Goal: Task Accomplishment & Management: Manage account settings

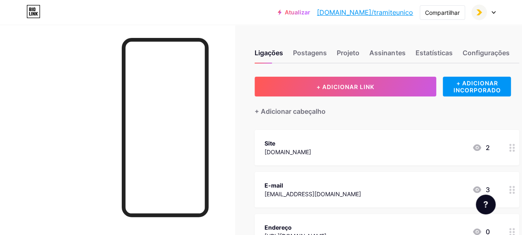
click at [479, 144] on icon at bounding box center [477, 147] width 8 height 7
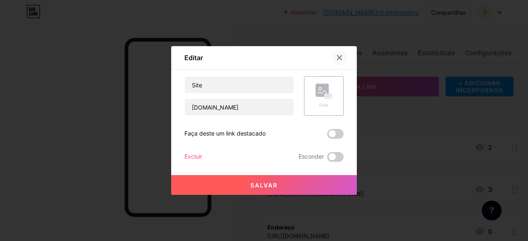
click at [334, 60] on div at bounding box center [339, 57] width 15 height 15
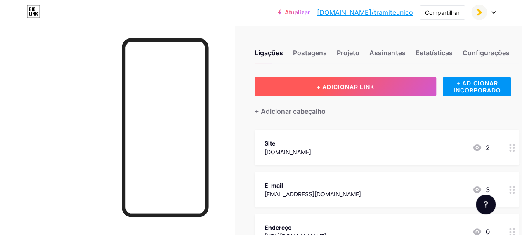
click at [363, 91] on button "+ ADICIONAR LINK" at bounding box center [344, 87] width 181 height 20
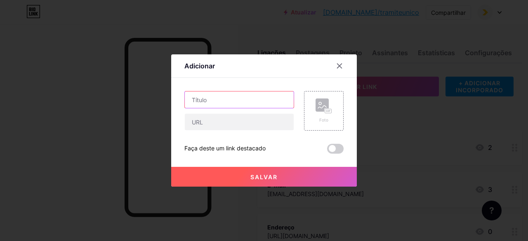
click at [235, 106] on input "text" at bounding box center [239, 100] width 109 height 16
type input "Manifesto Institucional"
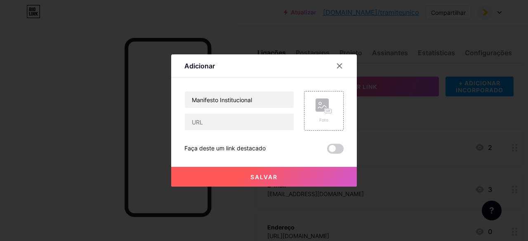
click at [257, 174] on font "Salvar" at bounding box center [263, 177] width 27 height 7
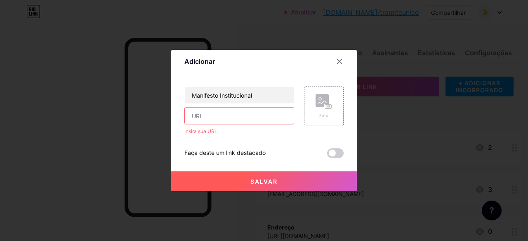
click at [262, 115] on input "text" at bounding box center [239, 116] width 109 height 16
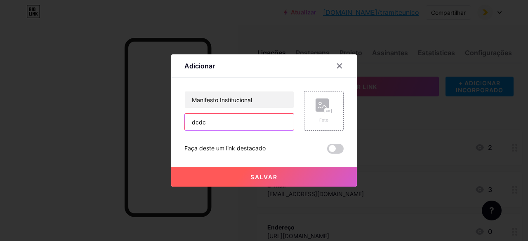
type input "dcdc"
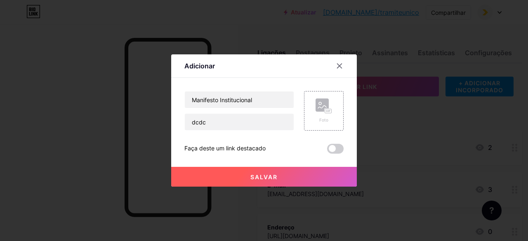
click at [235, 177] on button "Salvar" at bounding box center [264, 177] width 186 height 20
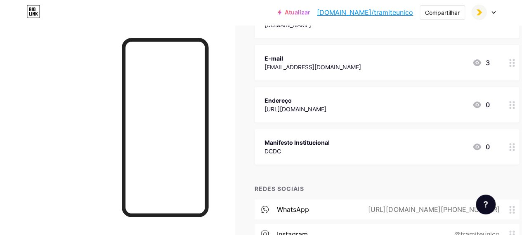
scroll to position [165, 0]
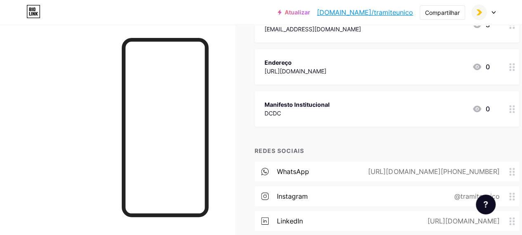
click at [514, 112] on circle at bounding box center [513, 112] width 2 height 2
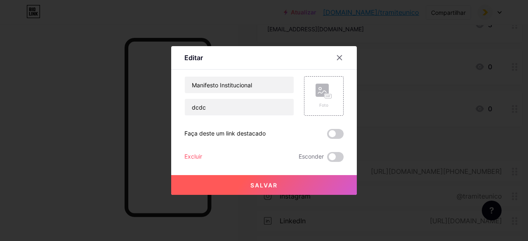
click at [188, 158] on font "Excluir" at bounding box center [193, 156] width 18 height 7
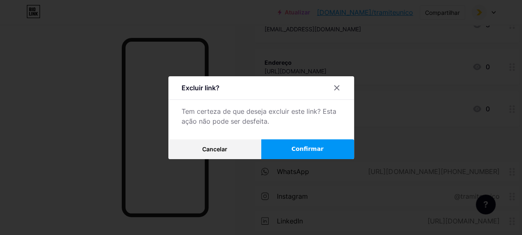
click at [290, 146] on button "Confirmar" at bounding box center [307, 149] width 93 height 20
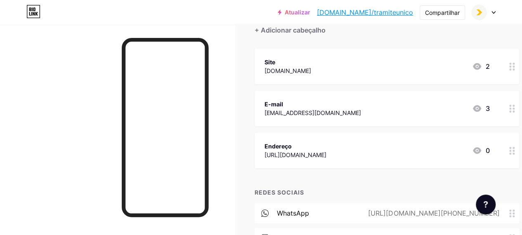
scroll to position [0, 0]
